Goal: Information Seeking & Learning: Learn about a topic

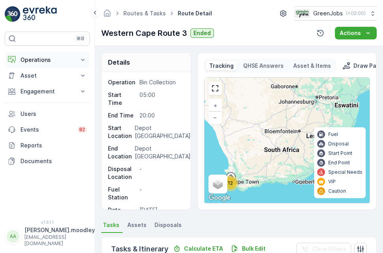
click at [85, 60] on icon at bounding box center [83, 60] width 8 height 8
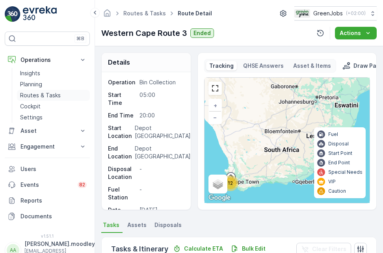
click at [54, 93] on p "Routes & Tasks" at bounding box center [40, 95] width 41 height 8
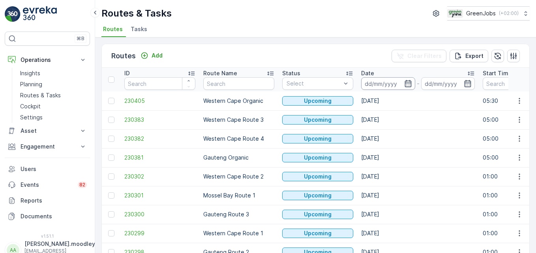
click at [376, 83] on input at bounding box center [388, 83] width 54 height 13
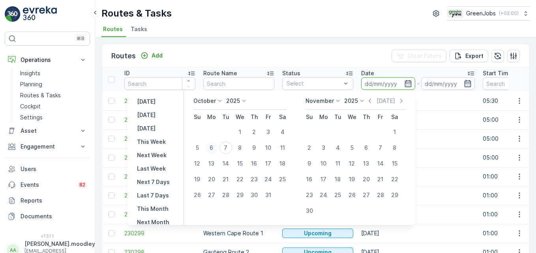
click at [218, 147] on div "6" at bounding box center [211, 148] width 13 height 13
type input "[DATE]"
click at [218, 147] on div "6" at bounding box center [211, 148] width 13 height 13
type input "[DATE]"
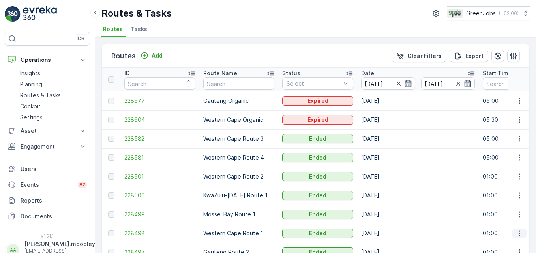
click at [383, 235] on icon "button" at bounding box center [519, 234] width 8 height 8
click at [383, 199] on span "See More Details" at bounding box center [501, 200] width 46 height 8
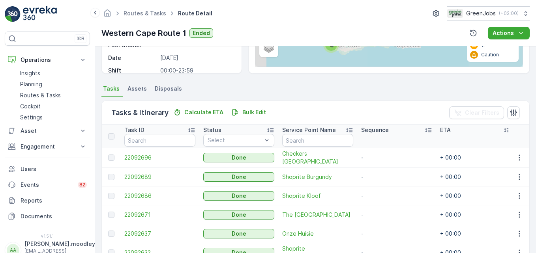
scroll to position [158, 0]
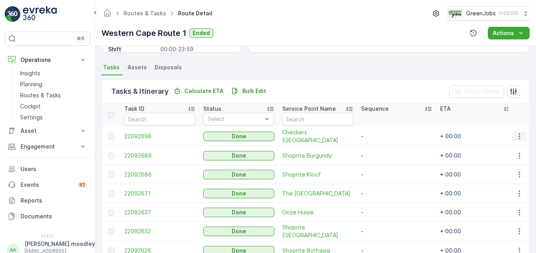
click at [383, 138] on icon "button" at bounding box center [518, 137] width 1 height 6
click at [383, 151] on span "See More Details" at bounding box center [510, 148] width 46 height 8
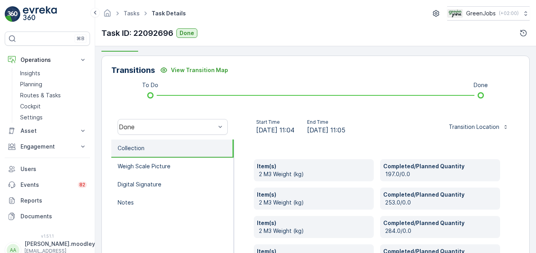
scroll to position [197, 0]
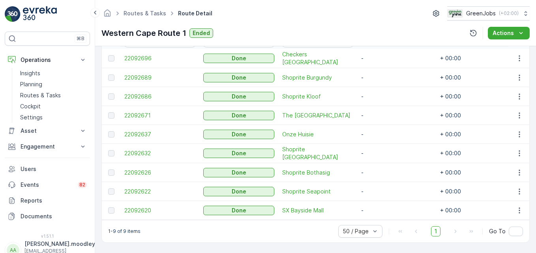
scroll to position [237, 0]
click at [383, 77] on icon "button" at bounding box center [519, 78] width 8 height 8
click at [383, 84] on span "See More Details" at bounding box center [510, 88] width 46 height 8
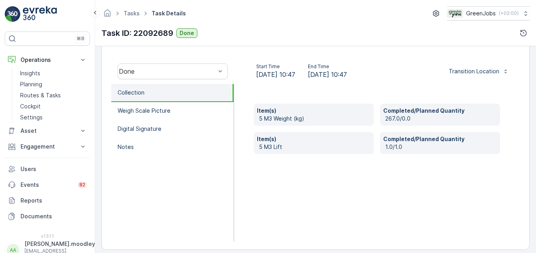
scroll to position [244, 0]
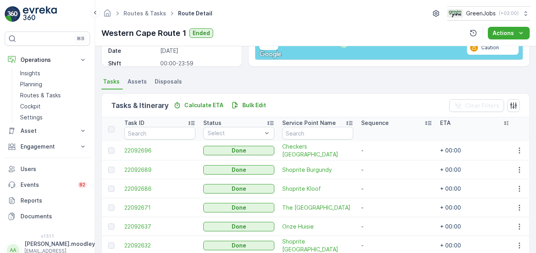
scroll to position [158, 0]
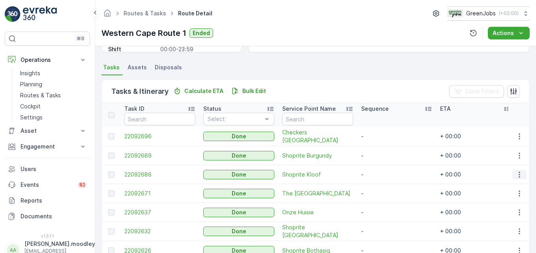
click at [383, 174] on icon "button" at bounding box center [518, 175] width 1 height 6
click at [383, 183] on span "See More Details" at bounding box center [510, 186] width 46 height 8
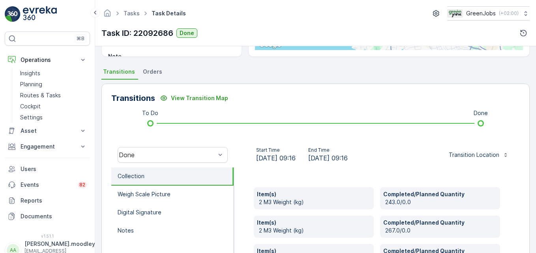
scroll to position [158, 0]
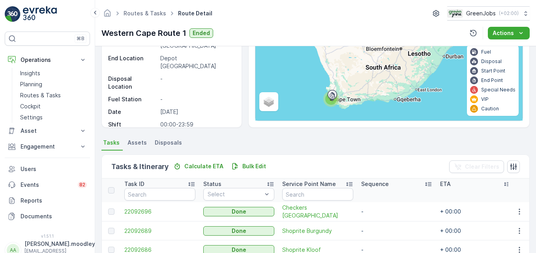
scroll to position [197, 0]
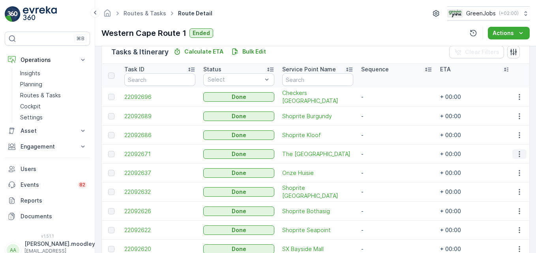
click at [383, 156] on icon "button" at bounding box center [518, 154] width 1 height 6
click at [383, 166] on span "See More Details" at bounding box center [510, 166] width 46 height 8
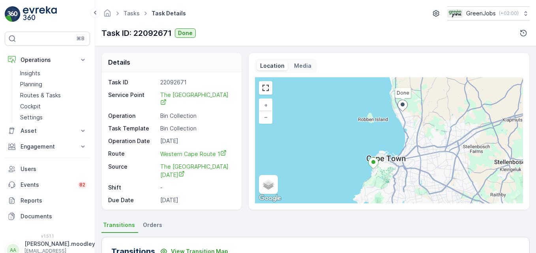
scroll to position [197, 0]
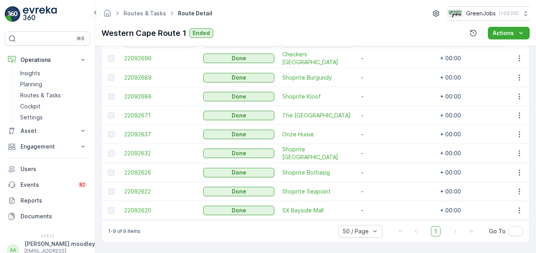
scroll to position [239, 0]
click at [383, 132] on icon "button" at bounding box center [519, 135] width 8 height 8
click at [383, 140] on span "See More Details" at bounding box center [510, 142] width 46 height 8
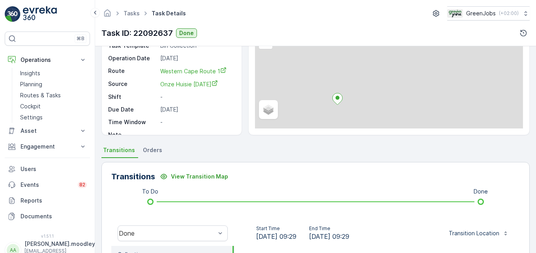
scroll to position [158, 0]
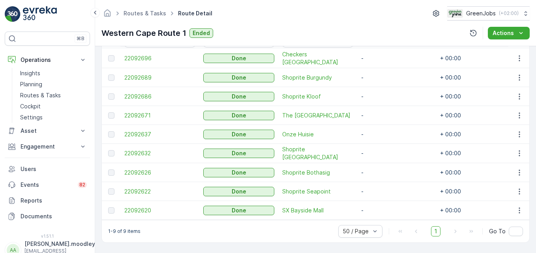
scroll to position [239, 0]
click at [383, 151] on icon "button" at bounding box center [519, 153] width 8 height 8
click at [383, 160] on span "See More Details" at bounding box center [510, 161] width 46 height 8
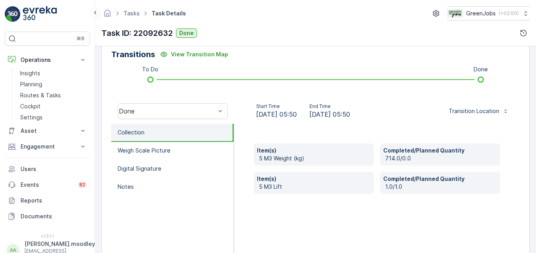
scroll to position [237, 0]
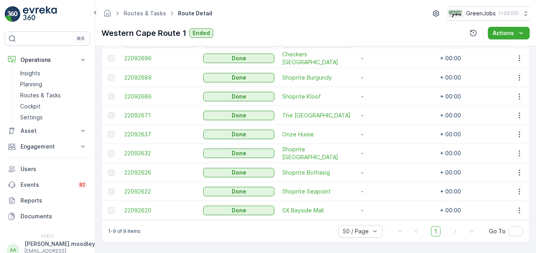
scroll to position [239, 0]
click at [383, 169] on icon "button" at bounding box center [519, 173] width 8 height 8
click at [383, 180] on span "See More Details" at bounding box center [510, 180] width 46 height 8
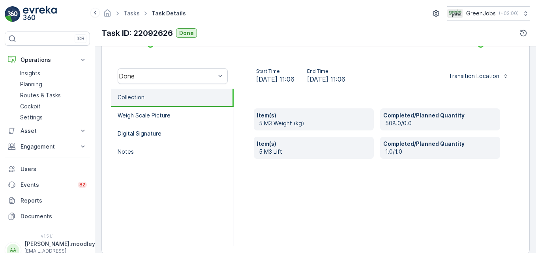
scroll to position [237, 0]
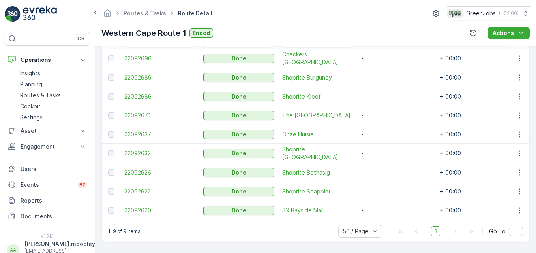
scroll to position [239, 0]
click at [383, 188] on icon "button" at bounding box center [518, 191] width 1 height 6
click at [383, 198] on span "See More Details" at bounding box center [510, 199] width 46 height 8
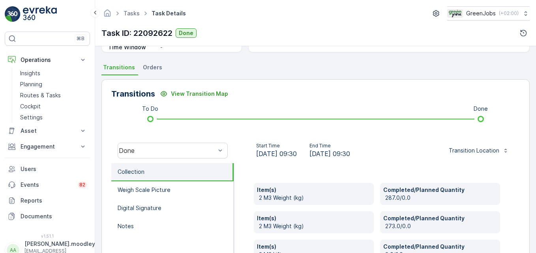
scroll to position [244, 0]
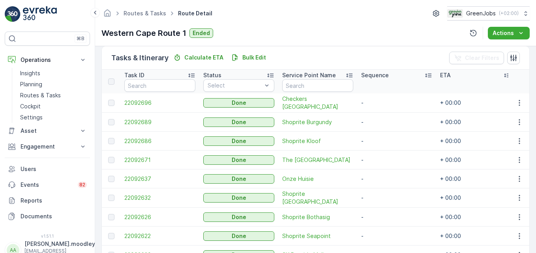
scroll to position [239, 0]
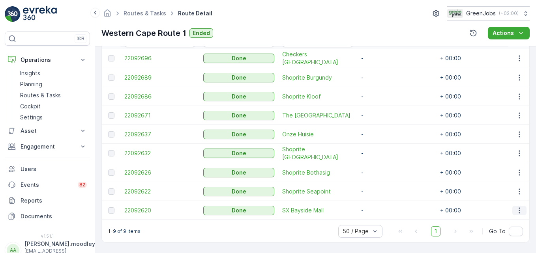
click at [383, 209] on icon "button" at bounding box center [519, 211] width 8 height 8
click at [383, 216] on span "See More Details" at bounding box center [510, 218] width 46 height 8
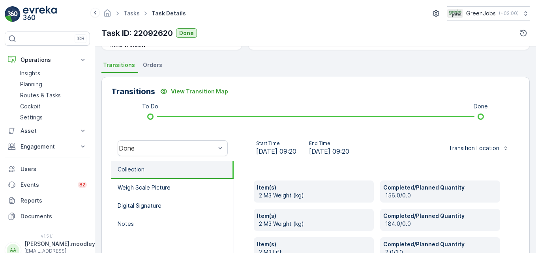
scroll to position [197, 0]
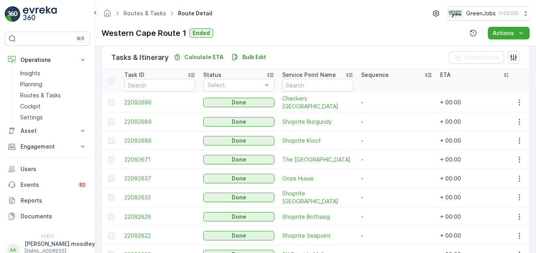
scroll to position [197, 0]
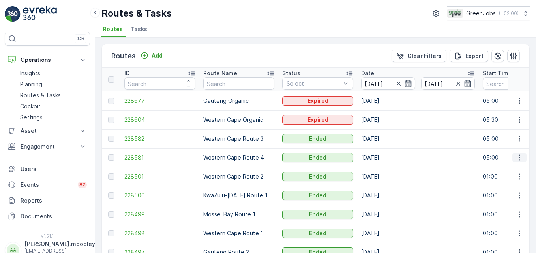
click at [383, 160] on icon "button" at bounding box center [519, 158] width 8 height 8
click at [383, 169] on span "See More Details" at bounding box center [501, 170] width 46 height 8
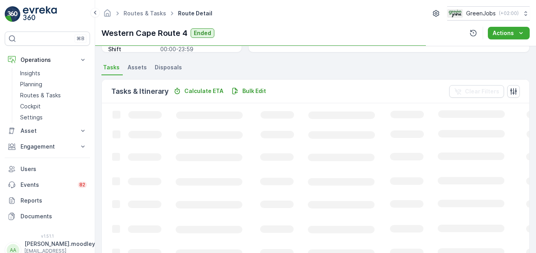
scroll to position [158, 0]
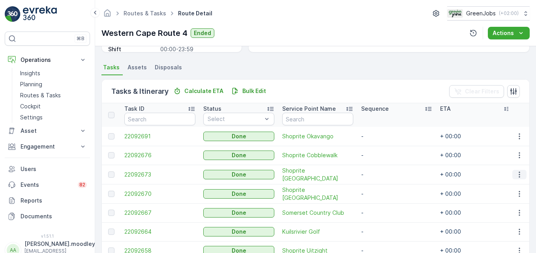
click at [383, 175] on icon "button" at bounding box center [519, 175] width 8 height 8
click at [383, 185] on span "See More Details" at bounding box center [510, 186] width 46 height 8
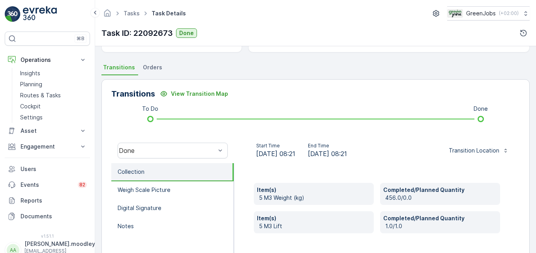
scroll to position [197, 0]
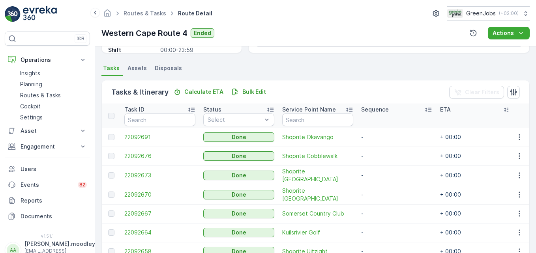
scroll to position [158, 0]
click at [383, 153] on icon "button" at bounding box center [519, 155] width 8 height 8
click at [383, 167] on span "See More Details" at bounding box center [510, 167] width 46 height 8
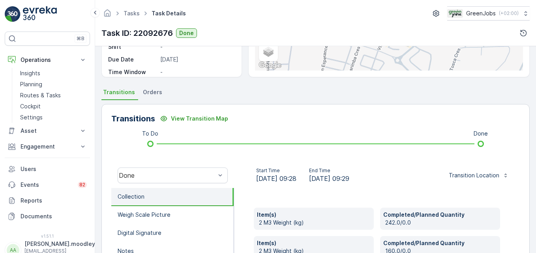
scroll to position [158, 0]
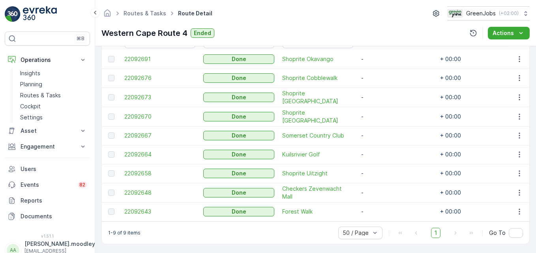
scroll to position [239, 0]
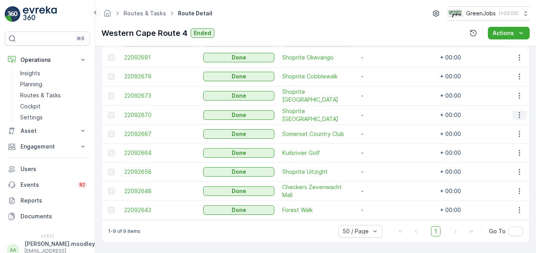
click at [383, 111] on icon "button" at bounding box center [519, 115] width 8 height 8
click at [383, 124] on span "See More Details" at bounding box center [510, 123] width 46 height 8
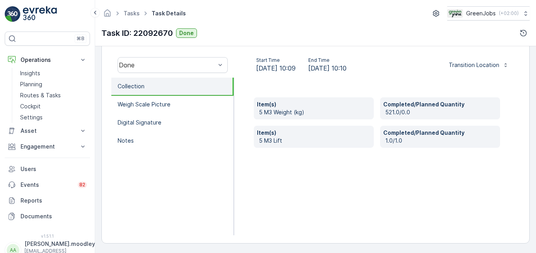
scroll to position [244, 0]
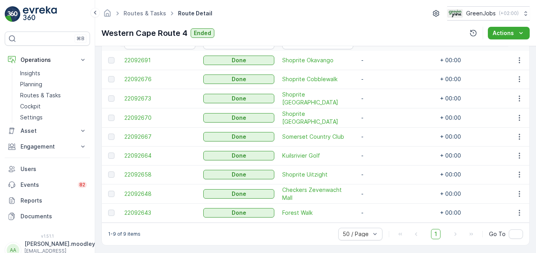
scroll to position [239, 0]
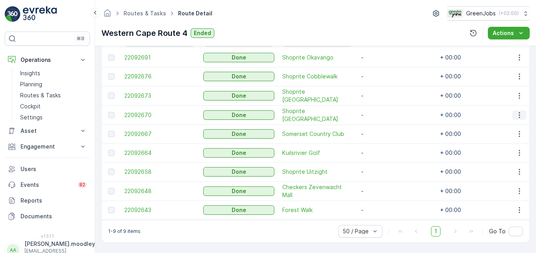
click at [383, 113] on icon "button" at bounding box center [519, 115] width 8 height 8
click at [383, 124] on span "See More Details" at bounding box center [510, 123] width 46 height 8
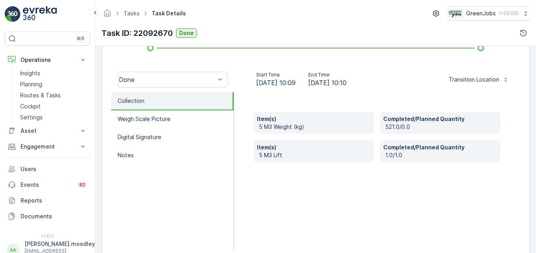
scroll to position [237, 0]
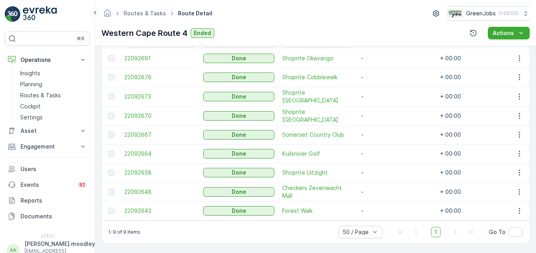
scroll to position [239, 0]
click at [383, 132] on icon "button" at bounding box center [519, 134] width 8 height 8
click at [383, 142] on span "See More Details" at bounding box center [510, 142] width 46 height 8
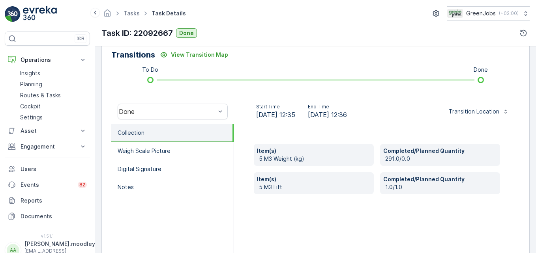
scroll to position [197, 0]
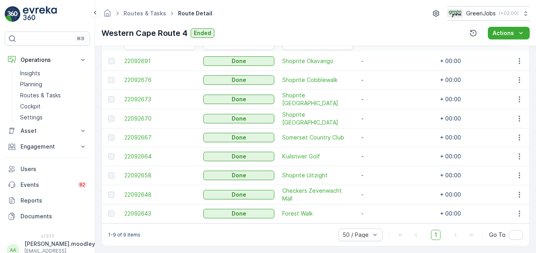
scroll to position [237, 0]
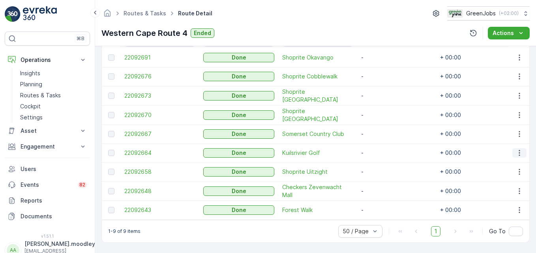
click at [383, 153] on icon "button" at bounding box center [519, 153] width 8 height 8
click at [383, 166] on span "See More Details" at bounding box center [510, 164] width 46 height 8
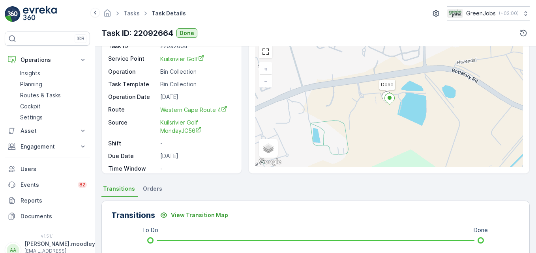
scroll to position [197, 0]
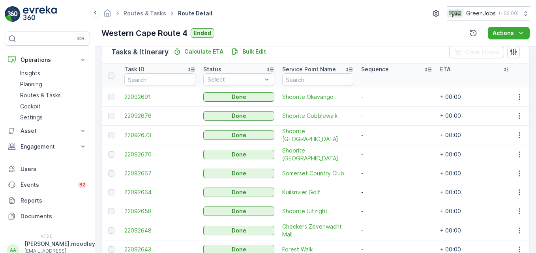
scroll to position [239, 0]
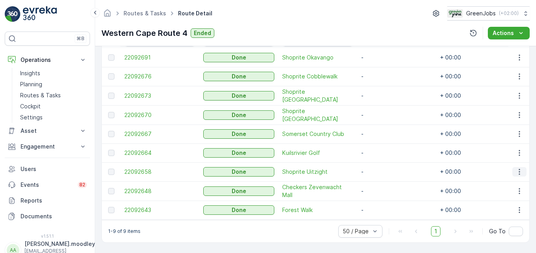
click at [383, 171] on icon "button" at bounding box center [519, 172] width 8 height 8
click at [383, 180] on span "See More Details" at bounding box center [510, 180] width 46 height 8
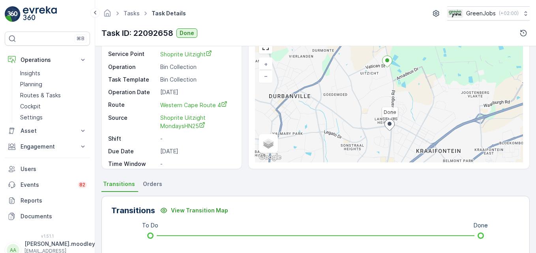
scroll to position [197, 0]
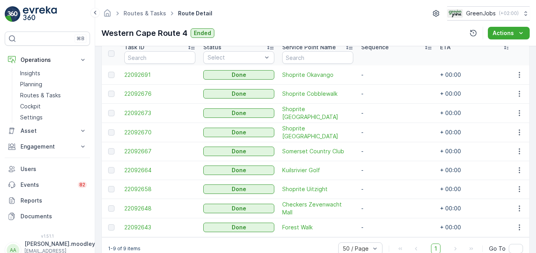
scroll to position [239, 0]
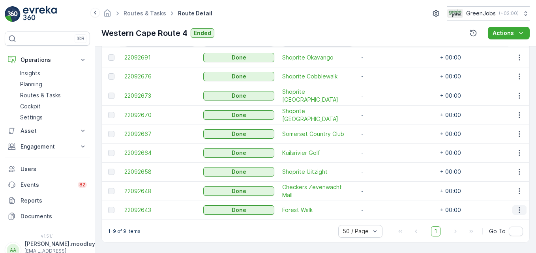
click at [383, 207] on icon "button" at bounding box center [518, 210] width 1 height 6
click at [383, 218] on span "See More Details" at bounding box center [510, 218] width 46 height 8
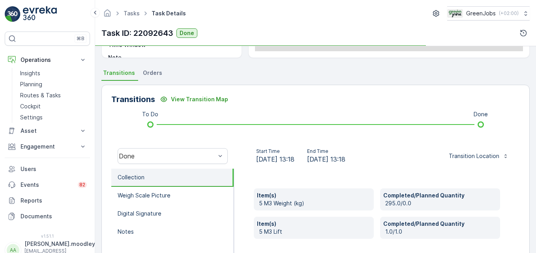
scroll to position [158, 0]
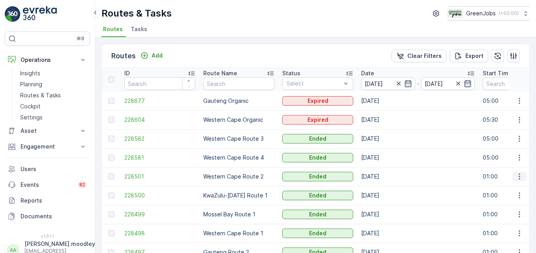
click at [383, 180] on icon "button" at bounding box center [519, 177] width 8 height 8
click at [383, 190] on span "See More Details" at bounding box center [501, 189] width 46 height 8
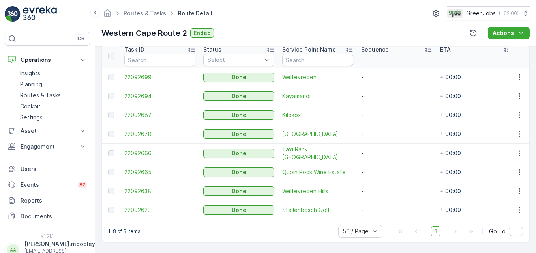
scroll to position [220, 0]
click at [383, 75] on icon "button" at bounding box center [519, 77] width 8 height 8
click at [383, 85] on span "See More Details" at bounding box center [510, 86] width 46 height 8
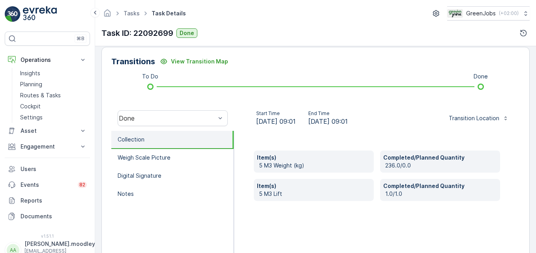
scroll to position [197, 0]
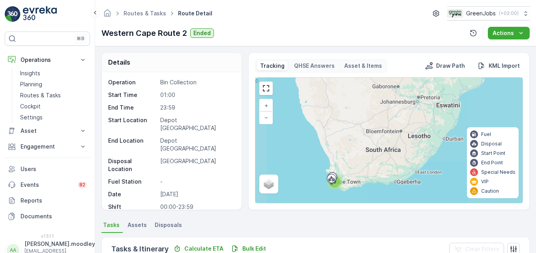
scroll to position [197, 0]
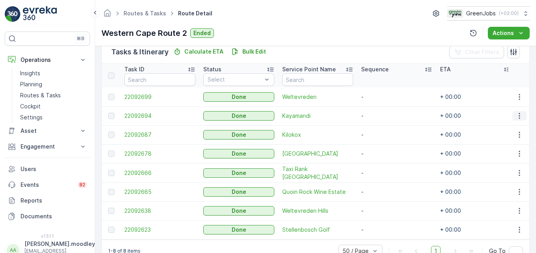
click at [383, 116] on icon "button" at bounding box center [518, 116] width 1 height 6
click at [383, 127] on span "See More Details" at bounding box center [510, 128] width 46 height 8
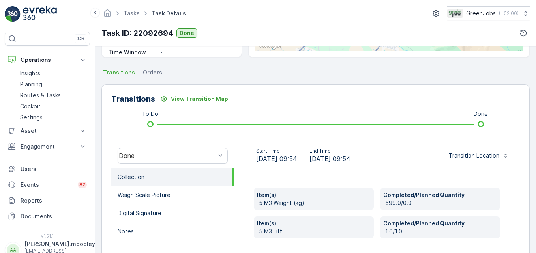
scroll to position [158, 0]
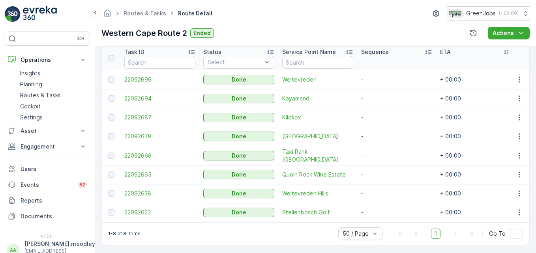
scroll to position [220, 0]
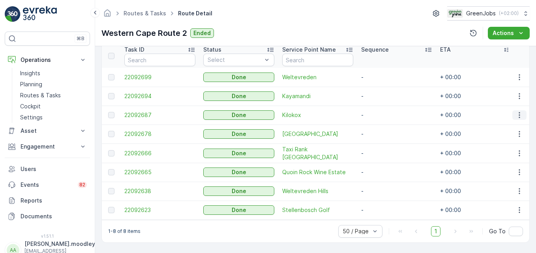
click at [383, 111] on icon "button" at bounding box center [519, 115] width 8 height 8
click at [383, 125] on span "See More Details" at bounding box center [510, 123] width 46 height 8
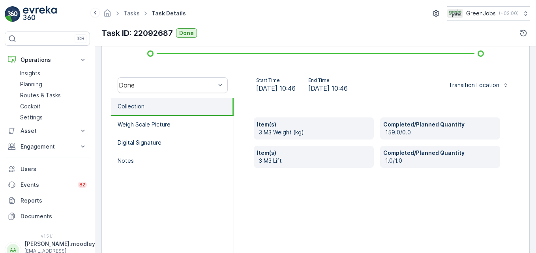
scroll to position [237, 0]
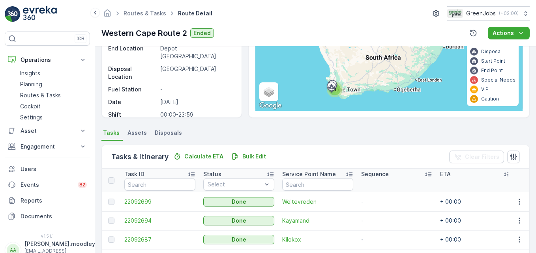
scroll to position [197, 0]
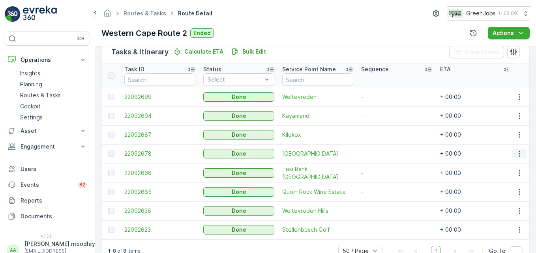
click at [383, 153] on icon "button" at bounding box center [518, 154] width 1 height 6
click at [383, 167] on span "See More Details" at bounding box center [510, 166] width 46 height 8
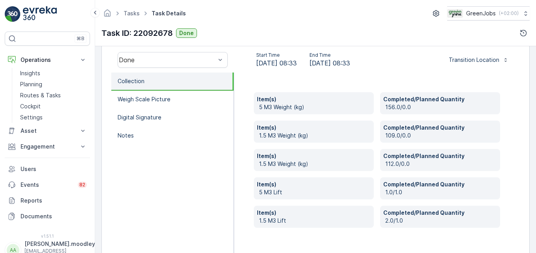
scroll to position [268, 0]
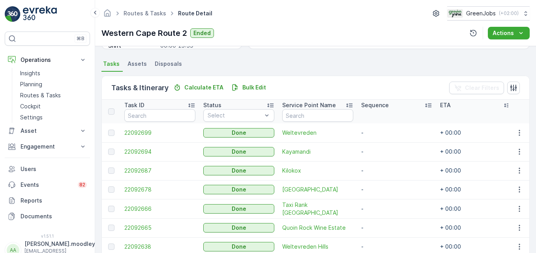
scroll to position [220, 0]
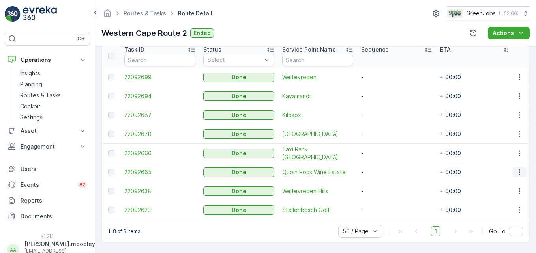
click at [383, 172] on icon "button" at bounding box center [519, 172] width 8 height 8
click at [383, 181] on span "See More Details" at bounding box center [510, 180] width 46 height 8
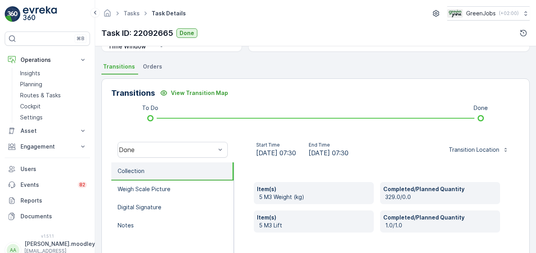
scroll to position [237, 0]
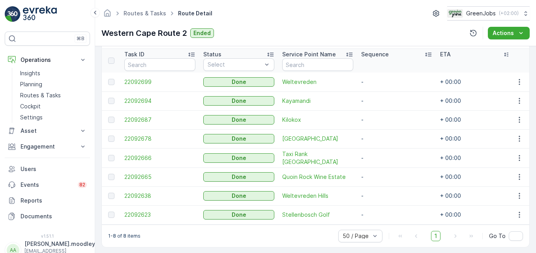
scroll to position [220, 0]
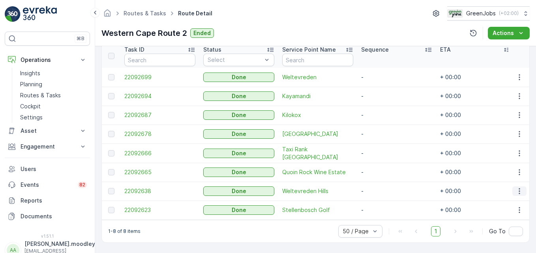
click at [383, 189] on icon "button" at bounding box center [519, 191] width 8 height 8
click at [383, 202] on span "See More Details" at bounding box center [510, 199] width 46 height 8
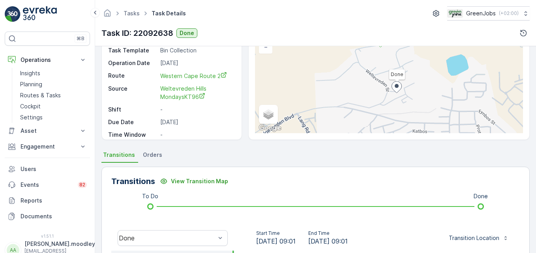
scroll to position [158, 0]
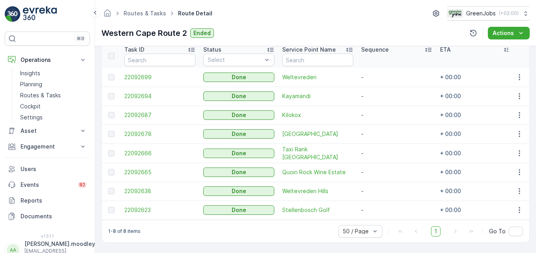
scroll to position [220, 0]
click at [383, 206] on icon "button" at bounding box center [519, 210] width 8 height 8
click at [383, 218] on span "See More Details" at bounding box center [510, 218] width 46 height 8
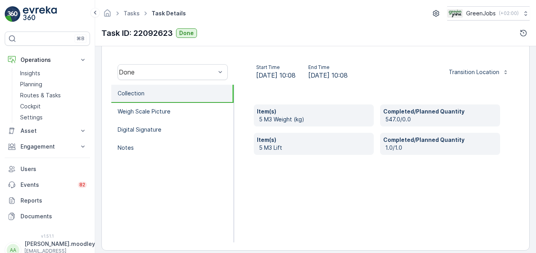
scroll to position [237, 0]
click at [383, 149] on p "1.0/1.0" at bounding box center [441, 148] width 112 height 8
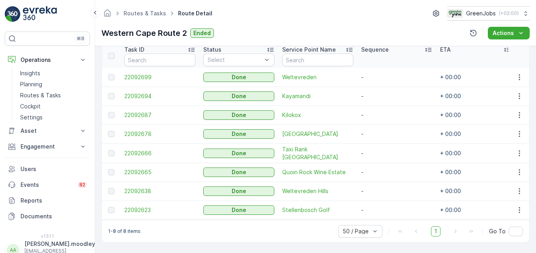
scroll to position [181, 0]
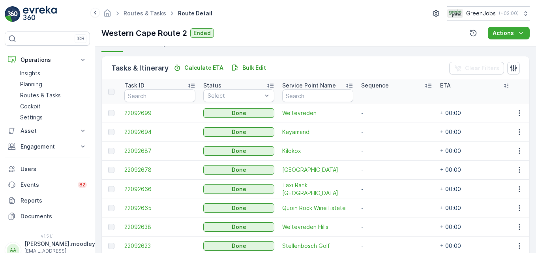
click at [369, 149] on td "-" at bounding box center [396, 151] width 79 height 19
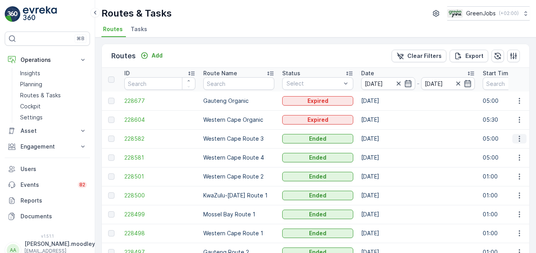
click at [383, 138] on icon "button" at bounding box center [519, 139] width 8 height 8
click at [383, 150] on span "See More Details" at bounding box center [501, 151] width 46 height 8
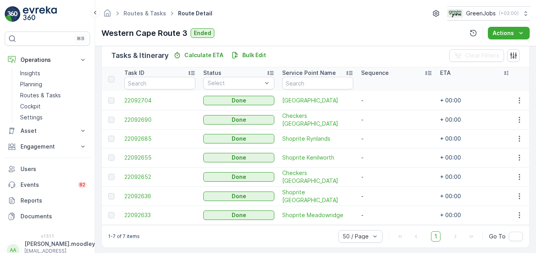
scroll to position [197, 0]
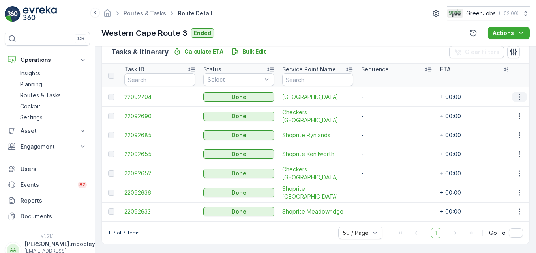
click at [383, 97] on icon "button" at bounding box center [519, 97] width 8 height 8
click at [383, 108] on span "See More Details" at bounding box center [510, 109] width 46 height 8
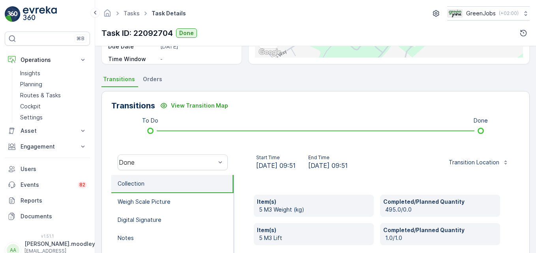
scroll to position [158, 0]
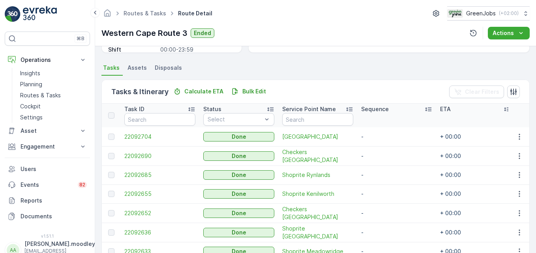
scroll to position [158, 0]
click at [383, 157] on icon "button" at bounding box center [519, 156] width 8 height 8
click at [383, 168] on span "See More Details" at bounding box center [510, 168] width 46 height 8
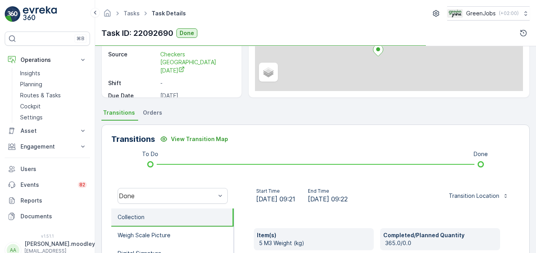
scroll to position [158, 0]
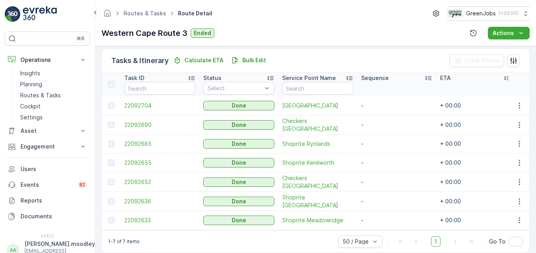
scroll to position [197, 0]
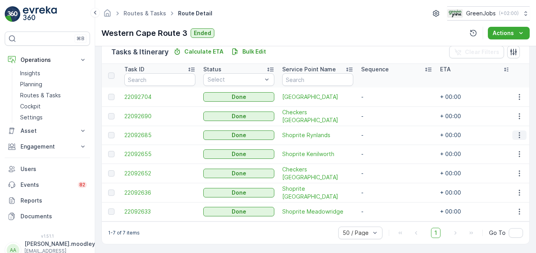
click at [383, 135] on icon "button" at bounding box center [518, 135] width 1 height 6
click at [383, 147] on span "See More Details" at bounding box center [510, 147] width 46 height 8
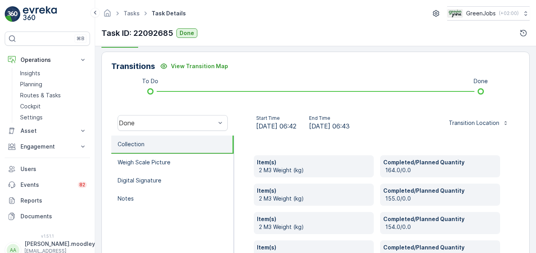
scroll to position [197, 0]
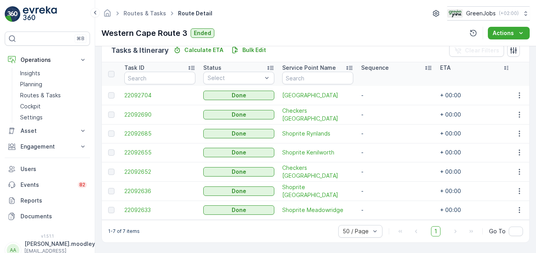
scroll to position [202, 0]
click at [383, 170] on icon "button" at bounding box center [519, 172] width 8 height 8
click at [383, 183] on span "See More Details" at bounding box center [510, 180] width 46 height 8
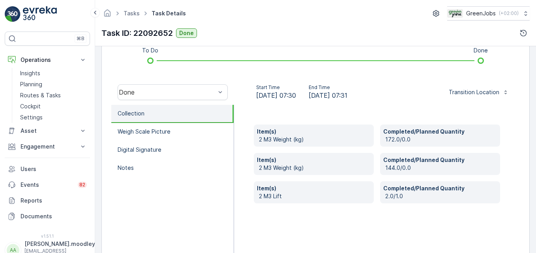
scroll to position [237, 0]
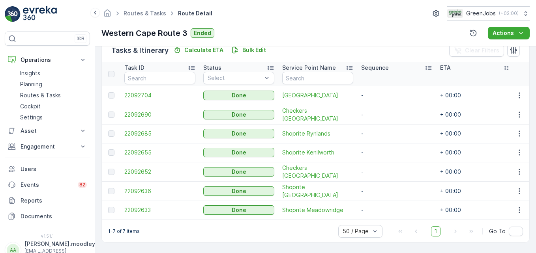
scroll to position [202, 0]
click at [383, 208] on icon "button" at bounding box center [519, 210] width 8 height 8
click at [383, 220] on span "See More Details" at bounding box center [510, 218] width 46 height 8
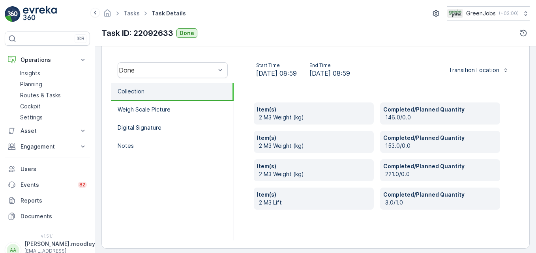
scroll to position [244, 0]
